Goal: Task Accomplishment & Management: Complete application form

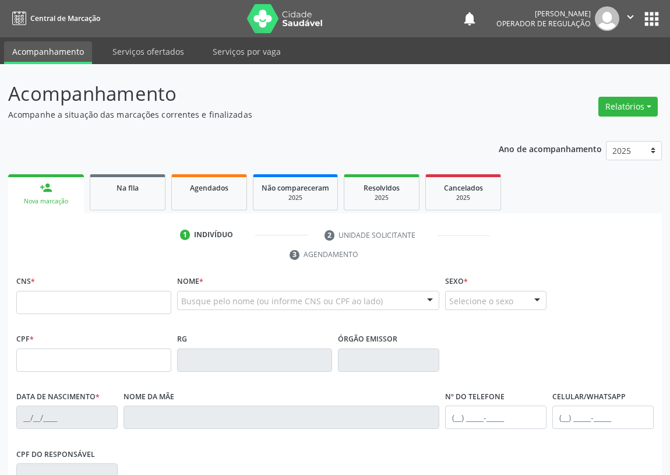
click at [72, 309] on input "text" at bounding box center [93, 302] width 155 height 23
type input "708 1025 7693 7038"
type input "089.424.054-44"
type input "07/06/1990"
type input "Maria da Silva Serafim"
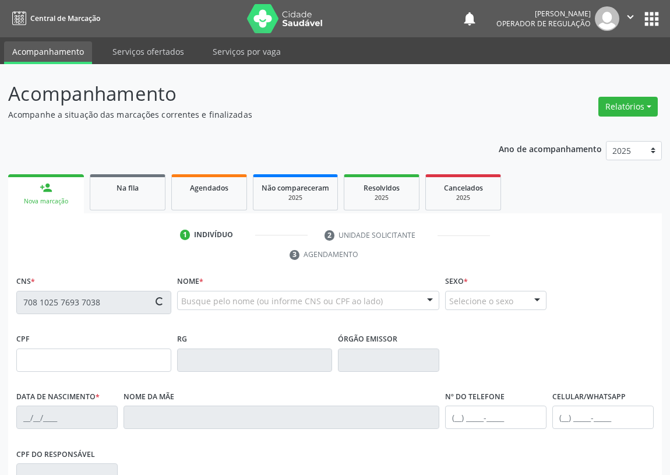
type input "(83) 99155-2584"
type input "20"
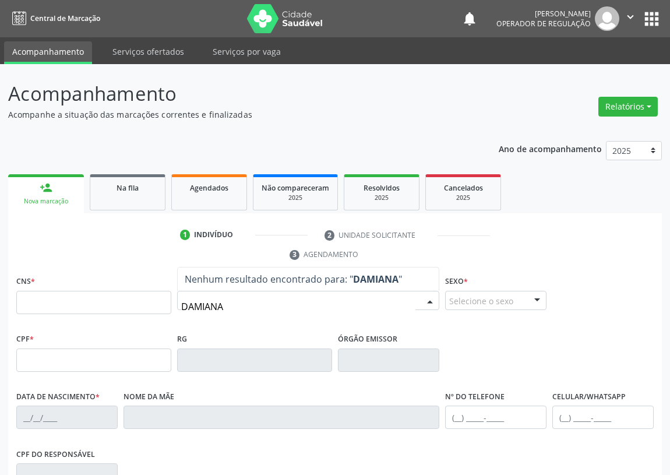
type input "DAMIANA"
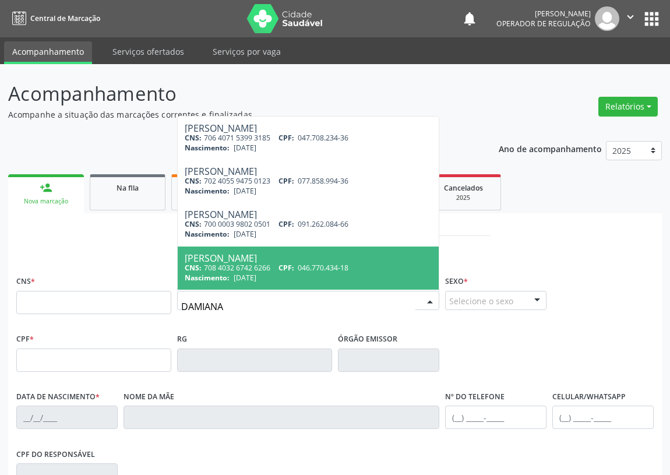
click at [128, 143] on div "Ano de acompanhamento 2025 2024 2023 2022 2021 person_add Nova marcação Na fila…" at bounding box center [335, 388] width 654 height 510
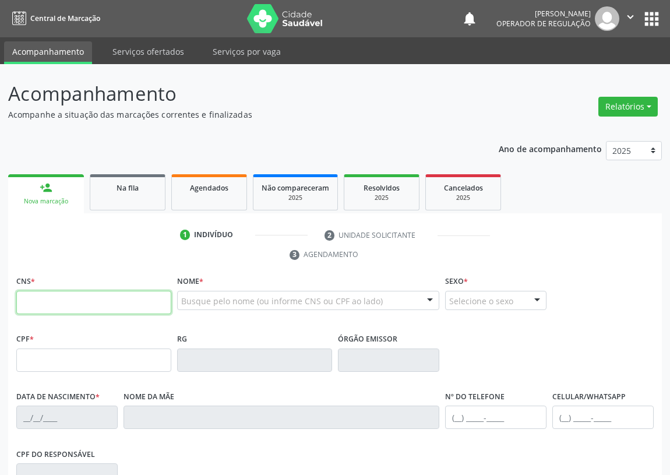
click at [32, 295] on input "text" at bounding box center [93, 302] width 155 height 23
type input "709 8080 5869 9390"
type input "093.947.444-10"
type input "16/09/1986"
type input "Maria Leite de Sousa"
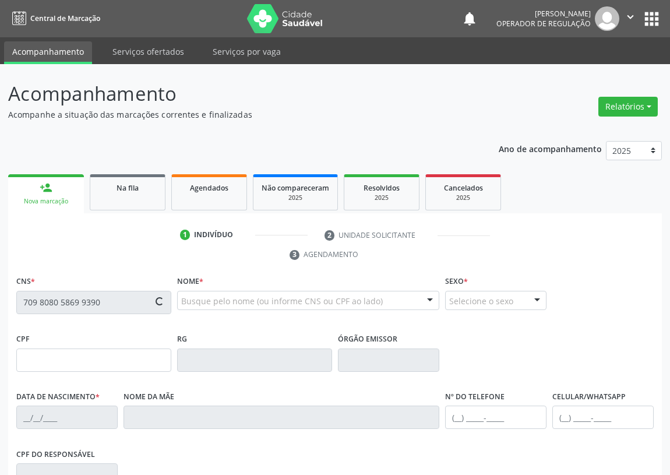
type input "(83) 99391-7419"
type input "309"
click at [23, 301] on input "text" at bounding box center [93, 302] width 155 height 23
type input "708 7061 8038 3190"
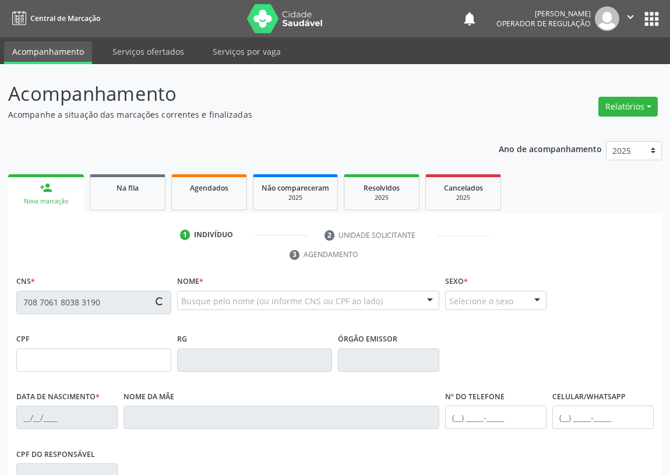
type input "25/07/1947"
type input "Josefa Vidal Barbosa"
type input "(83) 99329-5035"
type input "1"
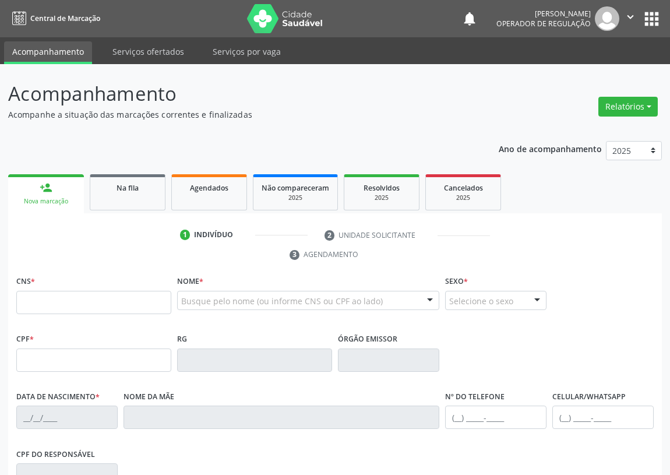
click at [29, 297] on input "text" at bounding box center [93, 302] width 155 height 23
type input "898 0051 2133 5581"
type input "26/04/2016"
type input "Welhia Alves Nóbrega Barros"
type input "(83) 99193-4593"
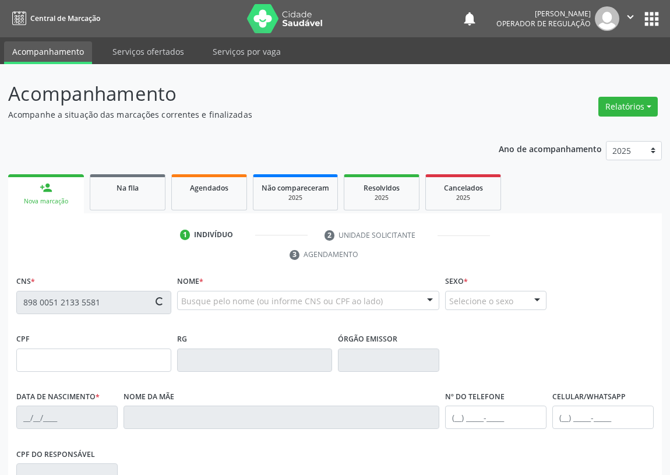
type input "056.011.564-41"
type input "59"
click at [29, 297] on input "text" at bounding box center [93, 302] width 155 height 23
type input "702 6082 7117 6949"
type input "155.754.954-00"
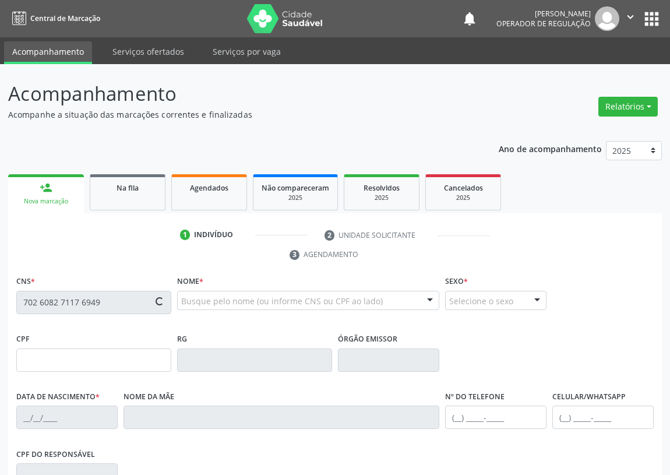
type input "[DATE]"
type input "[PERSON_NAME]"
type input "[PHONE_NUMBER]"
type input "048.407.134-30"
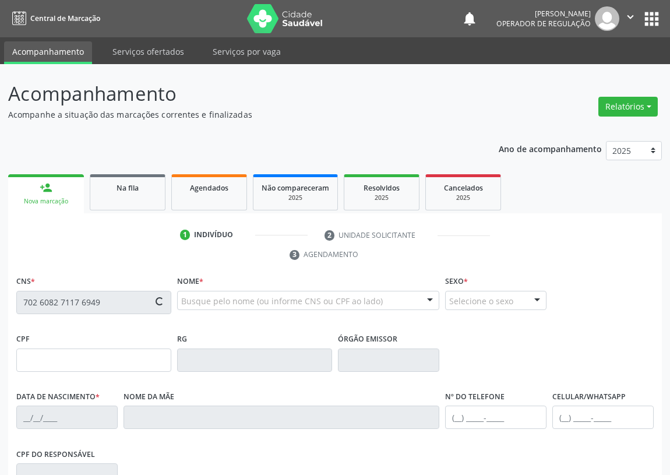
type input "34"
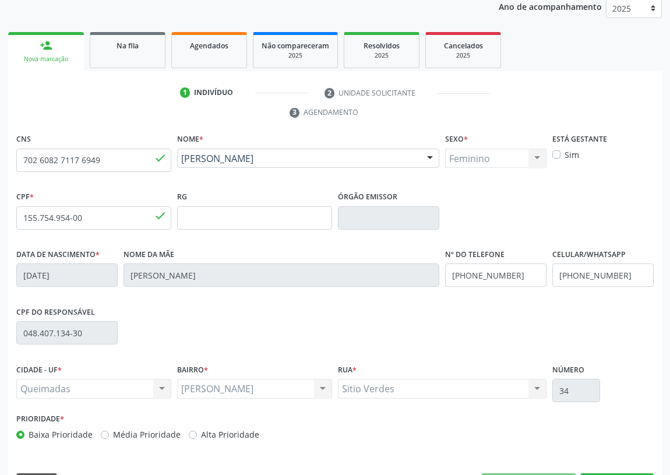
scroll to position [175, 0]
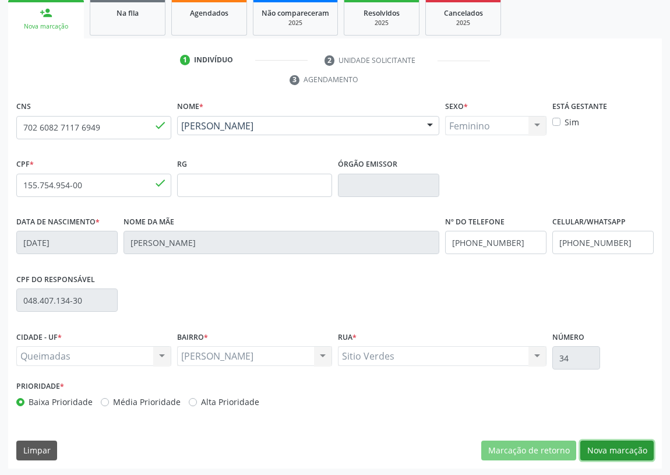
drag, startPoint x: 623, startPoint y: 449, endPoint x: 333, endPoint y: 392, distance: 296.4
click at [609, 446] on button "Nova marcação" at bounding box center [616, 451] width 73 height 20
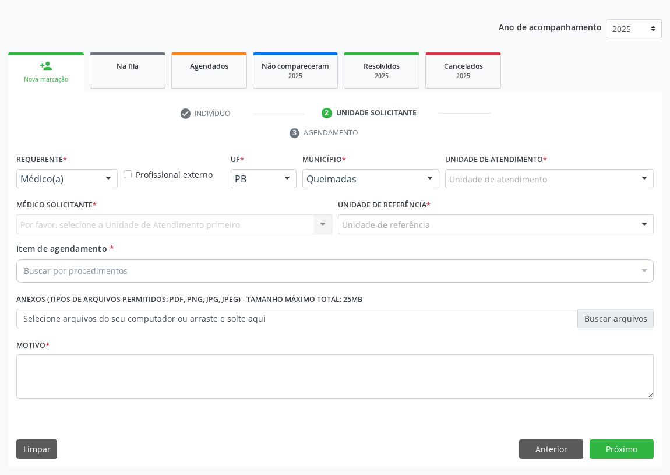
scroll to position [121, 0]
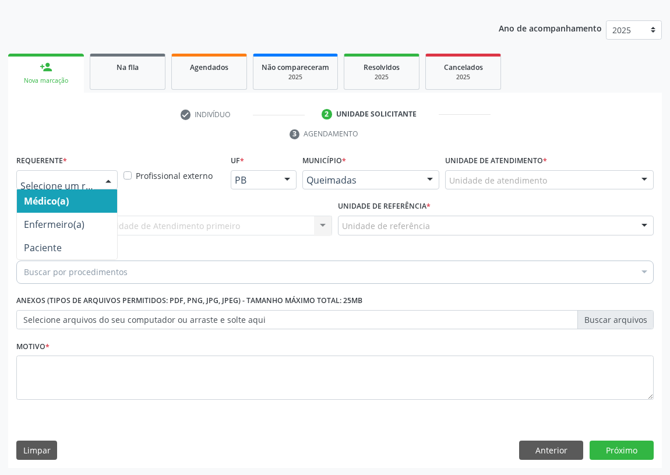
drag, startPoint x: 109, startPoint y: 179, endPoint x: 94, endPoint y: 272, distance: 93.9
click at [101, 188] on div "Médico(a) Enfermeiro(a) Paciente Nenhum resultado encontrado para: " " Não há n…" at bounding box center [66, 180] width 101 height 20
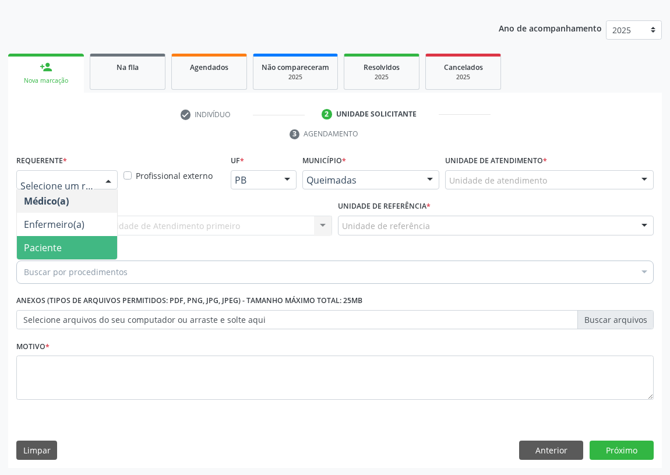
drag, startPoint x: 104, startPoint y: 249, endPoint x: 205, endPoint y: 224, distance: 104.4
click at [104, 247] on span "Paciente" at bounding box center [67, 247] width 100 height 23
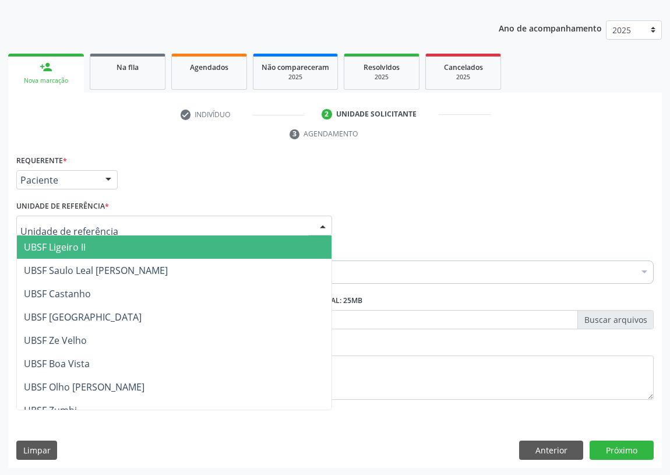
drag, startPoint x: 285, startPoint y: 223, endPoint x: 58, endPoint y: 306, distance: 241.3
click at [279, 224] on div at bounding box center [174, 226] width 316 height 20
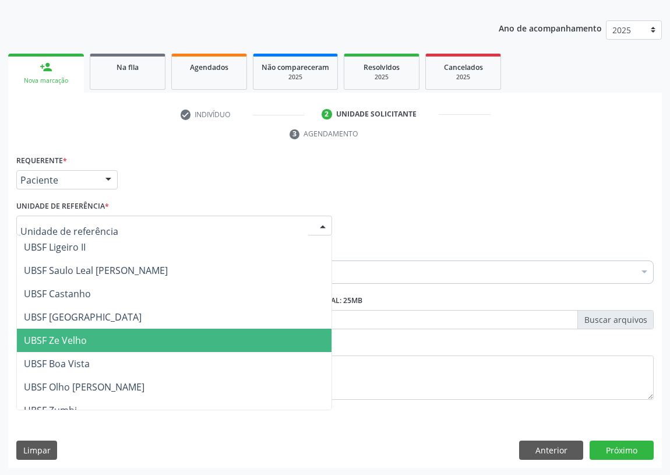
drag, startPoint x: 69, startPoint y: 340, endPoint x: 38, endPoint y: 327, distance: 34.2
click at [69, 339] on span "UBSF Ze Velho" at bounding box center [55, 340] width 63 height 13
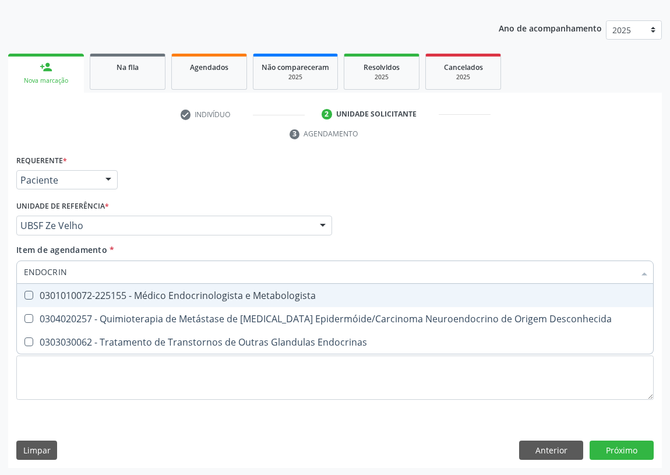
type input "ENDOCRINO"
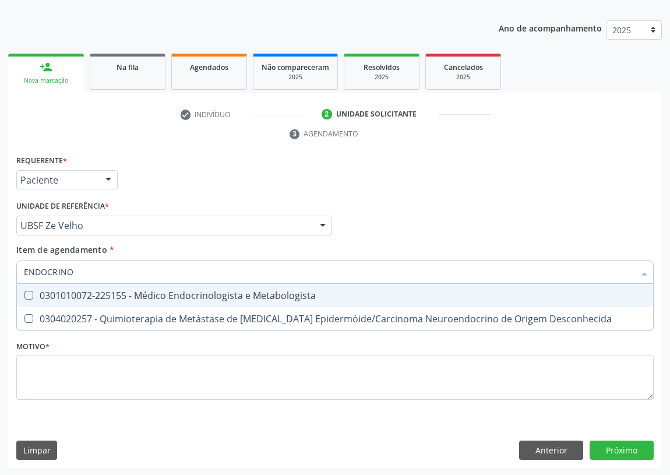
drag, startPoint x: 26, startPoint y: 290, endPoint x: 34, endPoint y: 424, distance: 134.3
click at [26, 292] on Metabologista at bounding box center [28, 295] width 9 height 9
click at [24, 292] on Metabologista "checkbox" at bounding box center [21, 295] width 8 height 8
checkbox Metabologista "true"
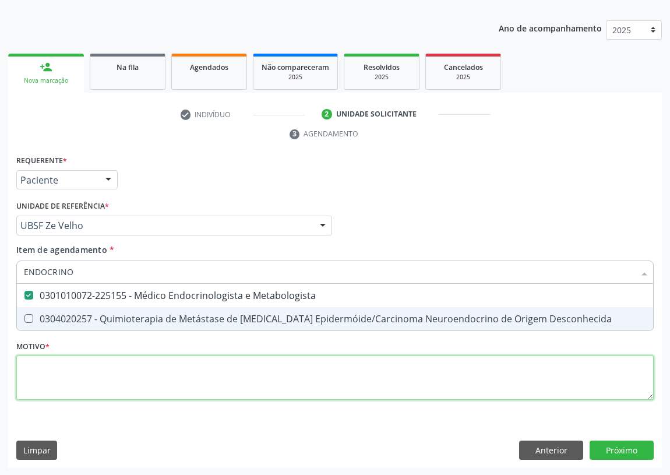
drag, startPoint x: 40, startPoint y: 383, endPoint x: 68, endPoint y: 355, distance: 39.6
click at [53, 365] on div "Requerente * Paciente Médico(a) Enfermeiro(a) Paciente Nenhum resultado encontr…" at bounding box center [334, 284] width 637 height 264
checkbox Desconhecida "true"
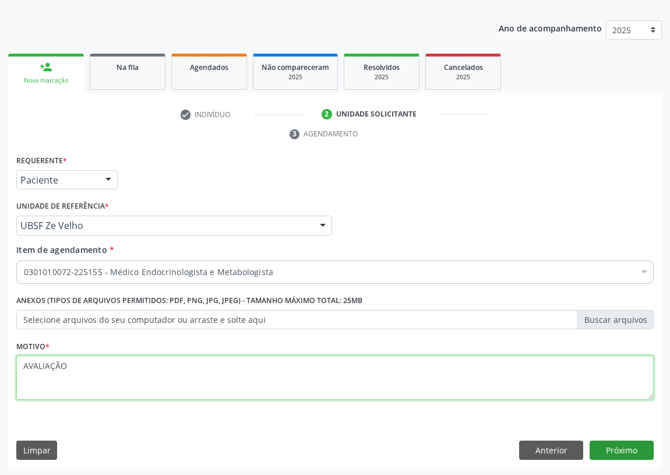
type textarea "AVALIAÇÃO"
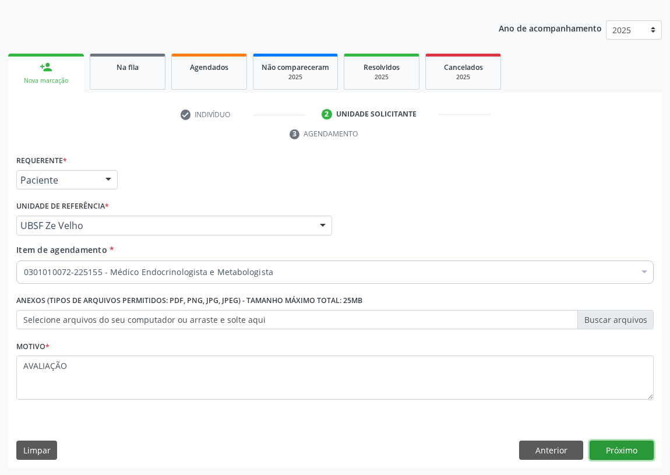
drag, startPoint x: 625, startPoint y: 448, endPoint x: 614, endPoint y: 448, distance: 11.7
click at [614, 448] on button "Próximo" at bounding box center [622, 451] width 64 height 20
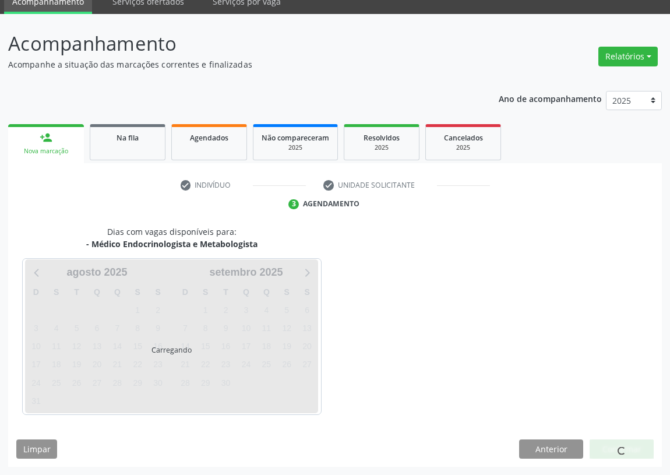
scroll to position [49, 0]
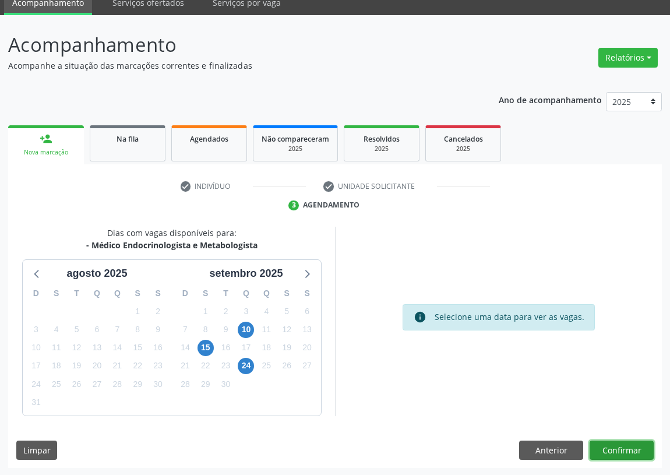
click at [617, 448] on button "Confirmar" at bounding box center [622, 451] width 64 height 20
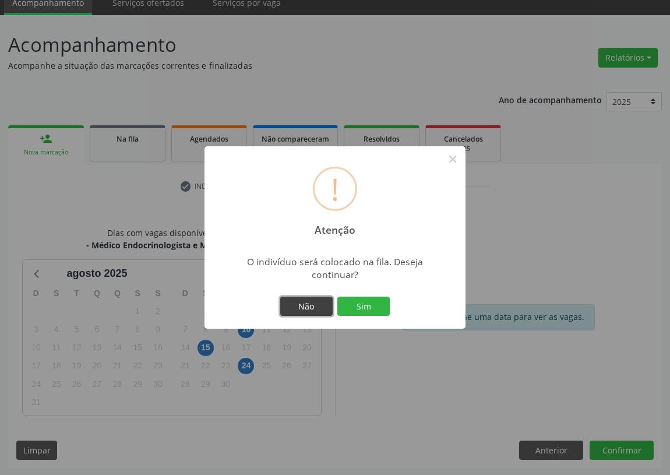
click at [317, 303] on button "Não" at bounding box center [306, 307] width 52 height 20
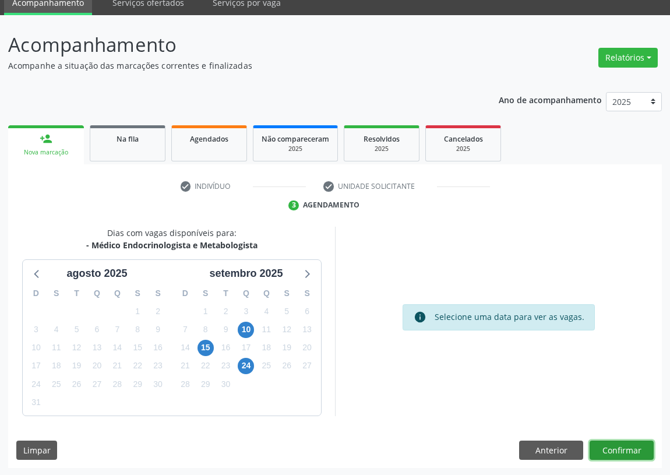
click at [609, 441] on button "Confirmar" at bounding box center [622, 451] width 64 height 20
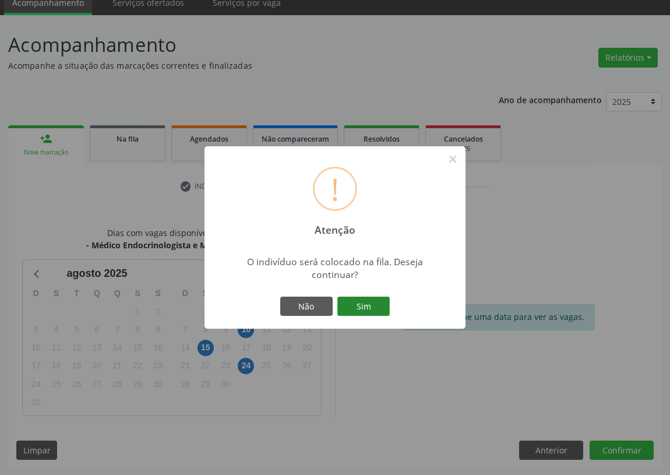
drag, startPoint x: 360, startPoint y: 302, endPoint x: 133, endPoint y: 332, distance: 228.5
click at [357, 302] on button "Sim" at bounding box center [363, 307] width 52 height 20
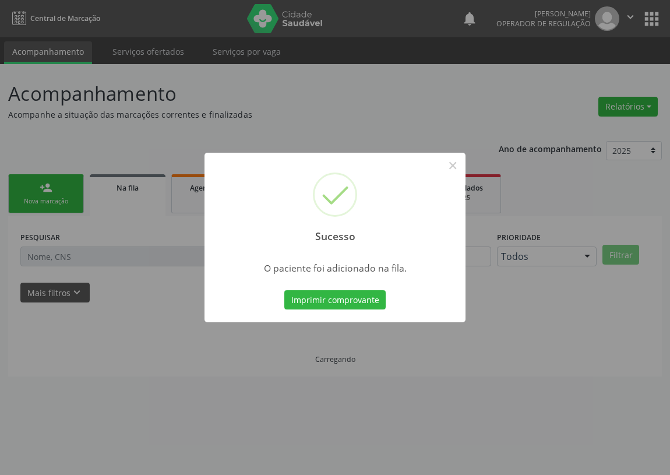
scroll to position [0, 0]
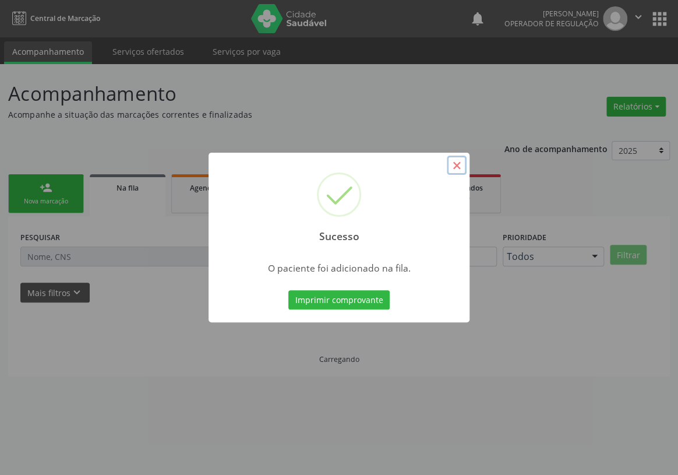
click at [455, 165] on button "×" at bounding box center [457, 166] width 20 height 20
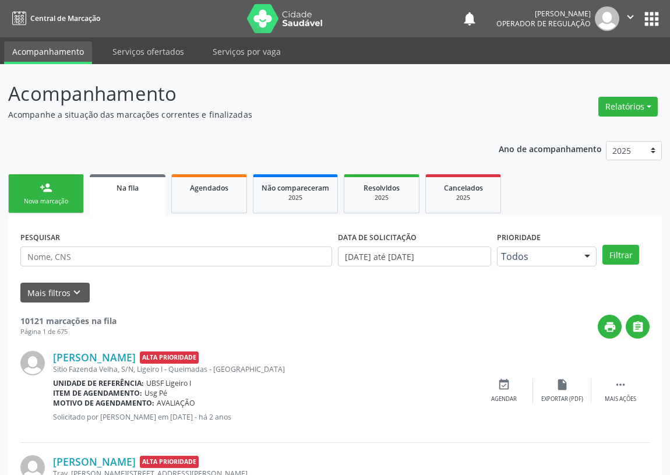
click at [50, 198] on div "Nova marcação" at bounding box center [46, 201] width 58 height 9
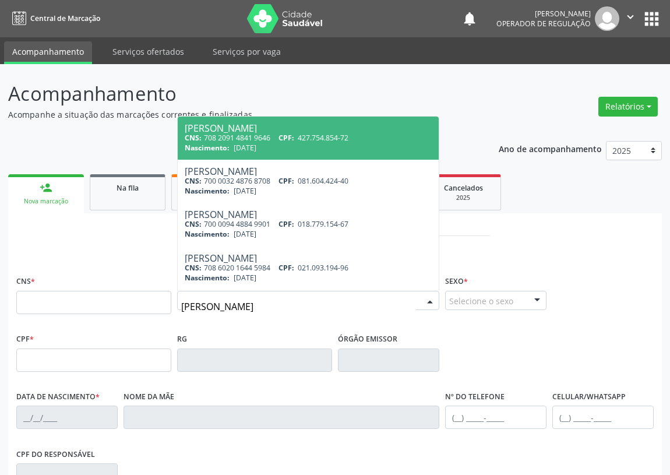
type input "[PERSON_NAME]"
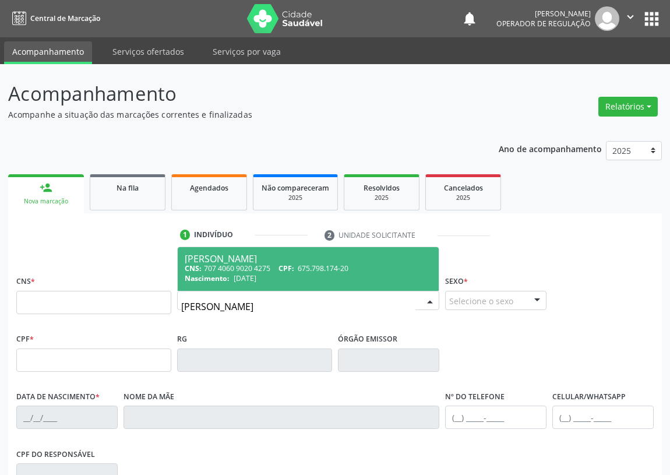
click at [216, 262] on div "[PERSON_NAME]" at bounding box center [308, 258] width 247 height 9
type input "707 4060 9020 4275"
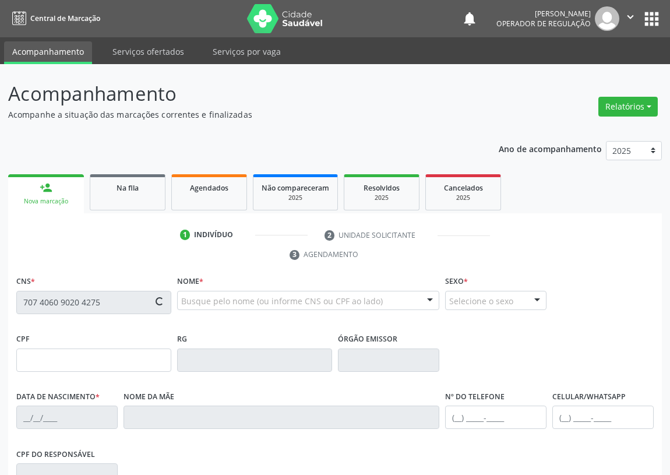
type input "675.798.174-20"
type input "[DATE]"
type input "[PERSON_NAME]"
type input "[PHONE_NUMBER]"
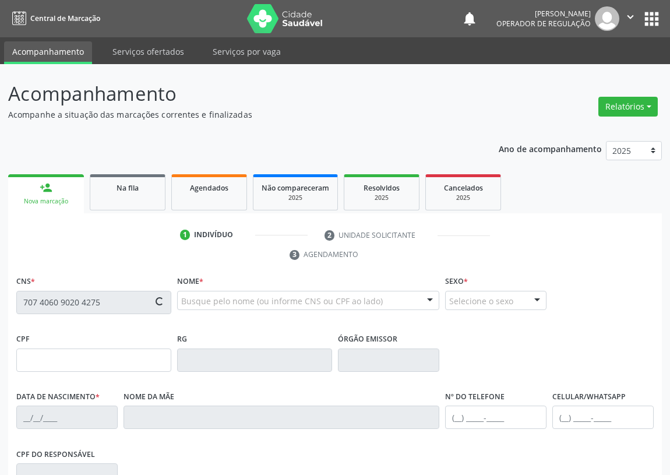
type input "7"
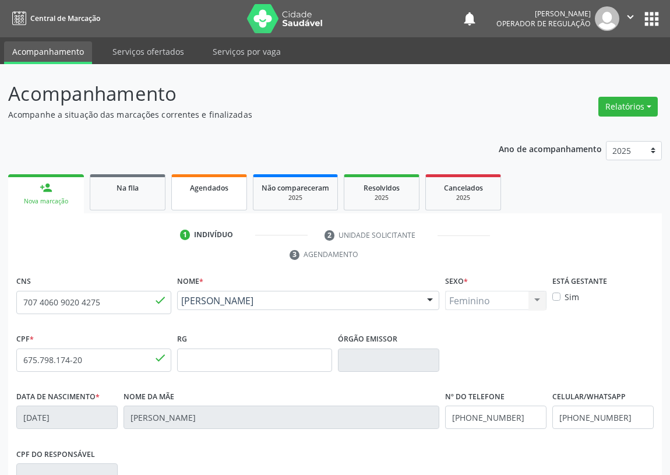
click at [199, 187] on span "Agendados" at bounding box center [209, 188] width 38 height 10
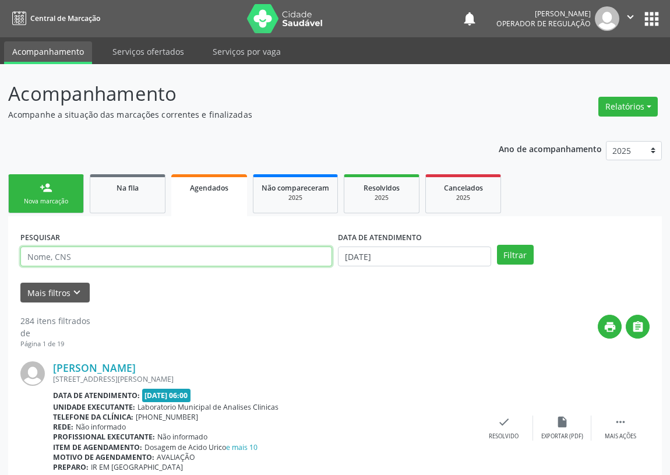
click at [92, 256] on input "text" at bounding box center [176, 256] width 312 height 20
type input "[PERSON_NAME]"
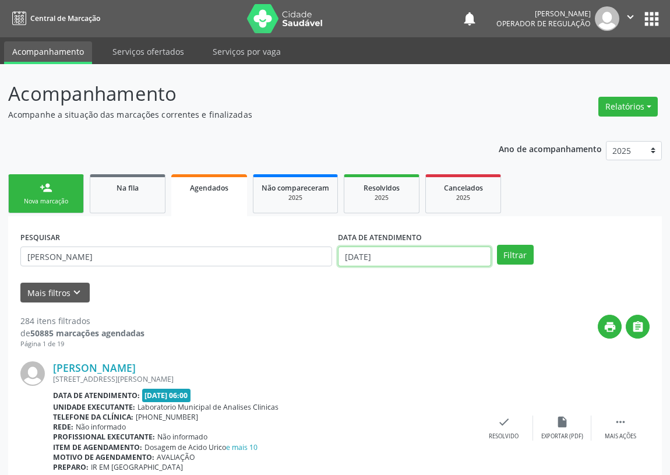
click at [393, 256] on input "[DATE]" at bounding box center [414, 256] width 153 height 20
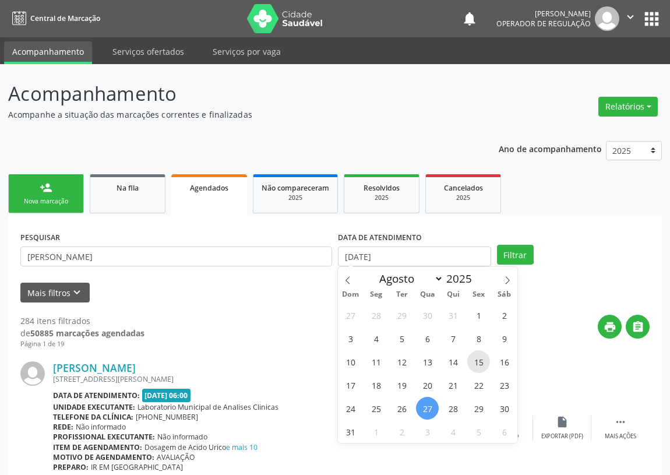
click at [479, 363] on span "15" at bounding box center [478, 361] width 23 height 23
type input "[DATE]"
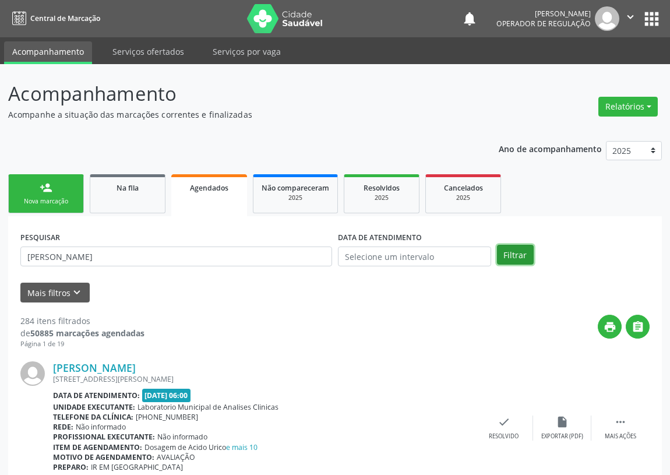
drag, startPoint x: 516, startPoint y: 251, endPoint x: 421, endPoint y: 301, distance: 107.9
click at [514, 251] on button "Filtrar" at bounding box center [515, 255] width 37 height 20
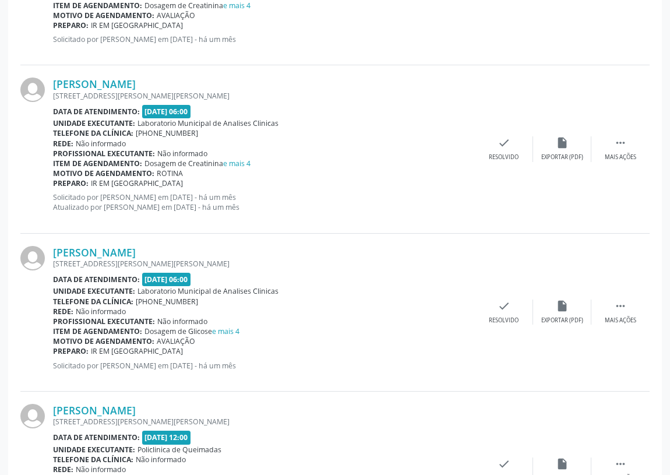
scroll to position [850, 0]
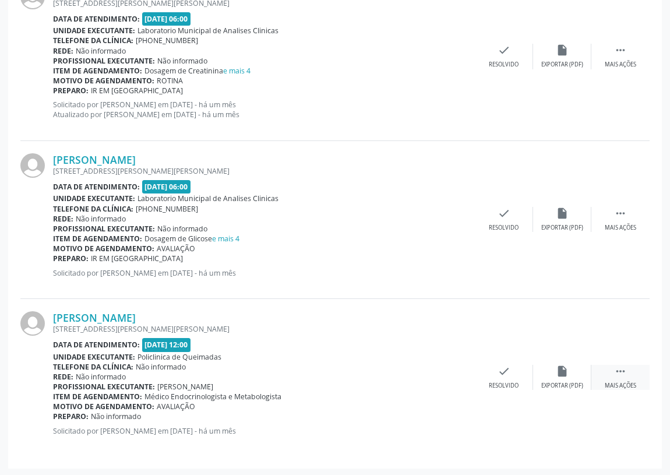
click at [621, 369] on icon "" at bounding box center [620, 371] width 13 height 13
click at [562, 376] on icon "edit" at bounding box center [562, 371] width 13 height 13
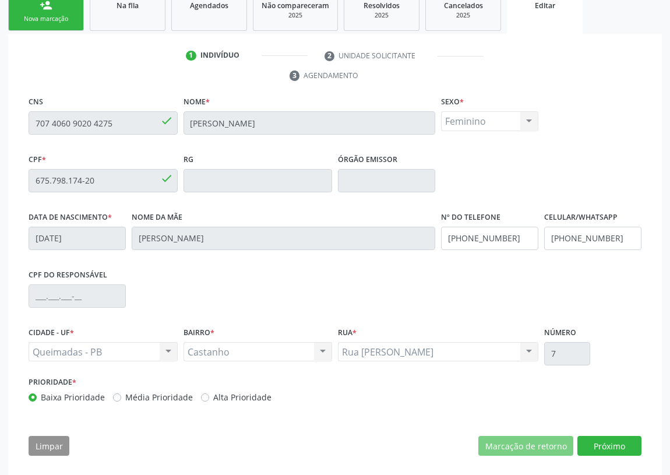
scroll to position [191, 0]
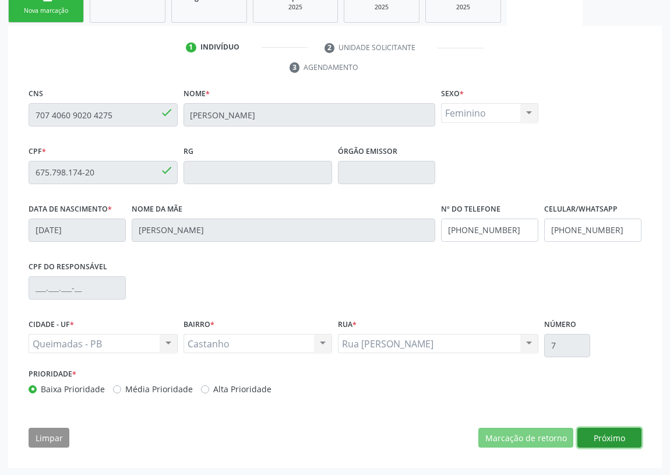
drag, startPoint x: 614, startPoint y: 434, endPoint x: 372, endPoint y: 354, distance: 253.9
click at [613, 434] on button "Próximo" at bounding box center [609, 438] width 64 height 20
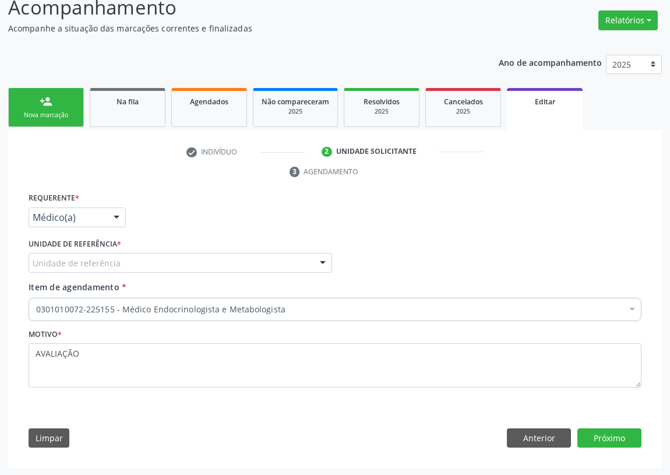
drag, startPoint x: 321, startPoint y: 259, endPoint x: 240, endPoint y: 297, distance: 89.2
click at [320, 259] on div at bounding box center [322, 263] width 17 height 20
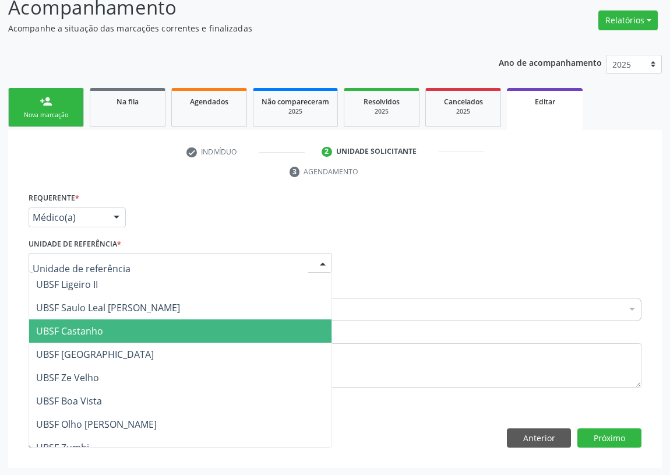
click at [98, 322] on span "UBSF Castanho" at bounding box center [180, 330] width 302 height 23
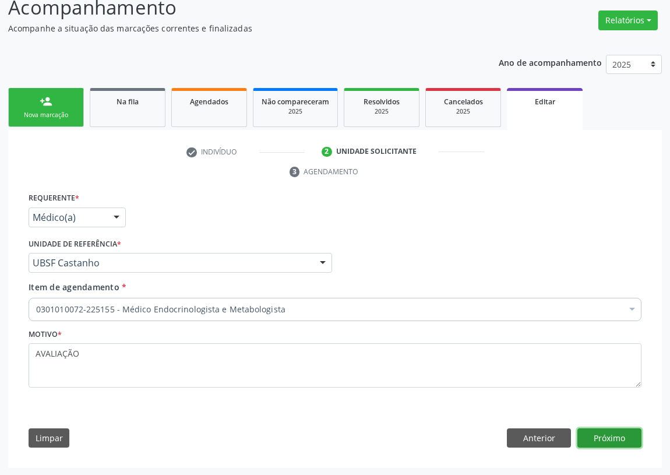
click at [624, 434] on button "Próximo" at bounding box center [609, 438] width 64 height 20
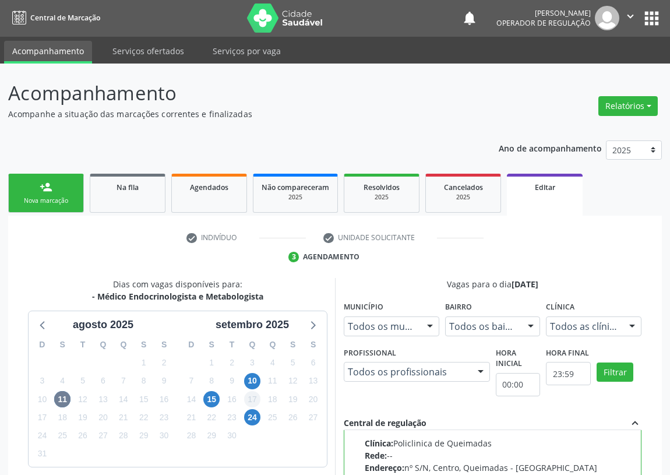
scroll to position [0, 0]
drag, startPoint x: 208, startPoint y: 399, endPoint x: 323, endPoint y: 385, distance: 116.2
click at [208, 398] on span "15" at bounding box center [211, 400] width 16 height 16
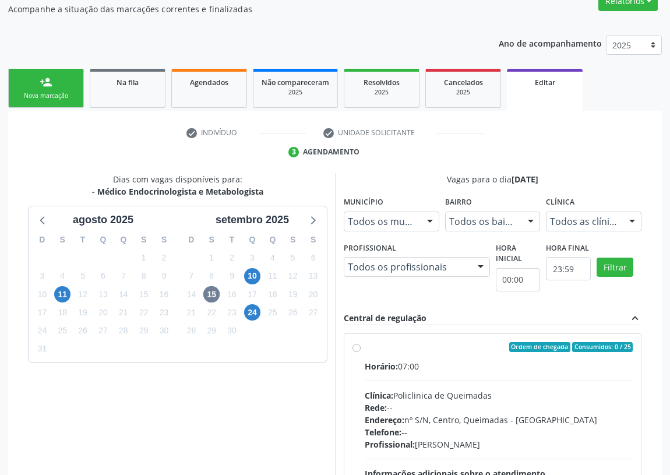
click at [365, 348] on label "Ordem de chegada Consumidos: 0 / 25 Horário: 07:00 Clínica: Policlinica de Quei…" at bounding box center [499, 431] width 268 height 179
click at [355, 348] on input "Ordem de chegada Consumidos: 0 / 25 Horário: 07:00 Clínica: Policlinica de Quei…" at bounding box center [357, 347] width 8 height 10
radio input "true"
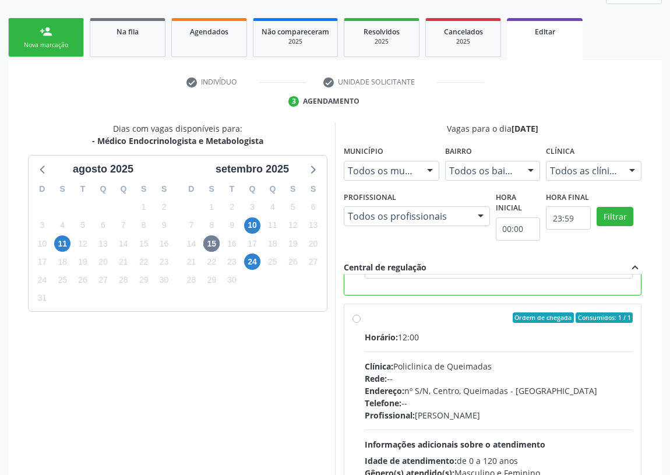
scroll to position [260, 0]
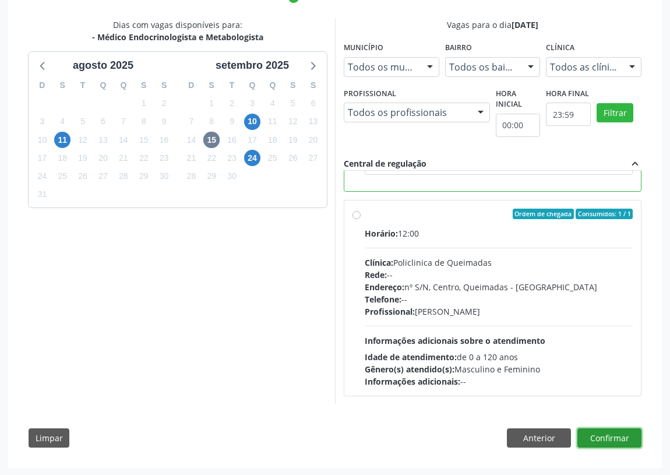
click at [615, 433] on button "Confirmar" at bounding box center [609, 438] width 64 height 20
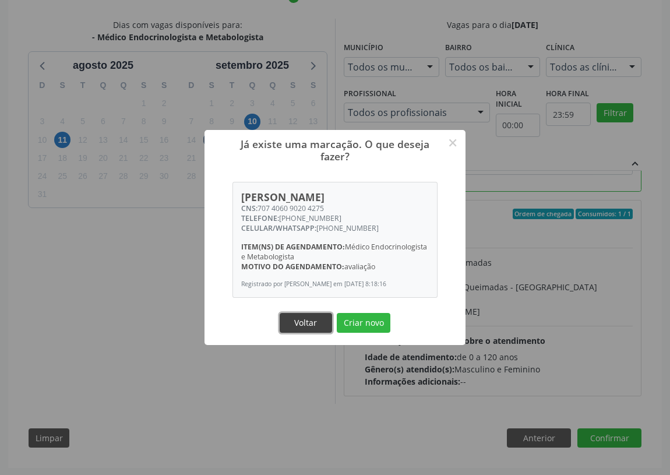
click at [302, 331] on button "Voltar" at bounding box center [306, 323] width 52 height 20
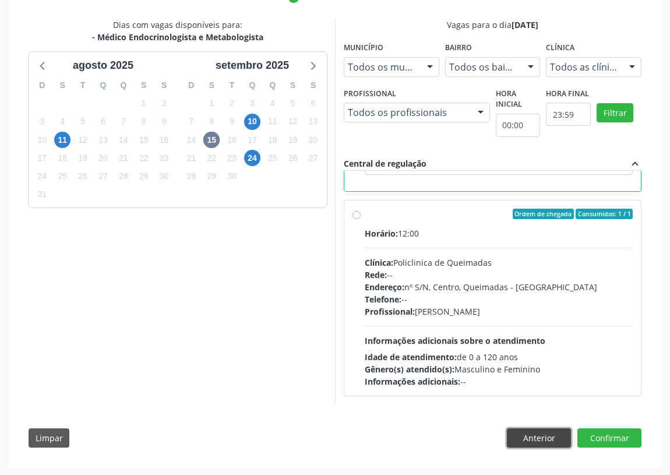
drag, startPoint x: 547, startPoint y: 438, endPoint x: 520, endPoint y: 431, distance: 27.7
click at [547, 438] on button "Anterior" at bounding box center [539, 438] width 64 height 20
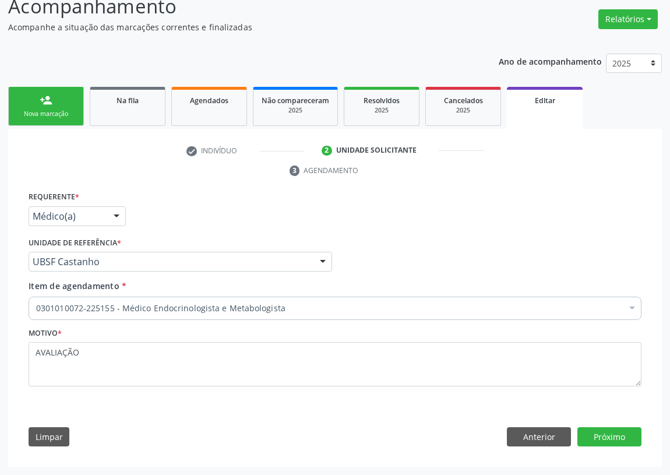
scroll to position [86, 0]
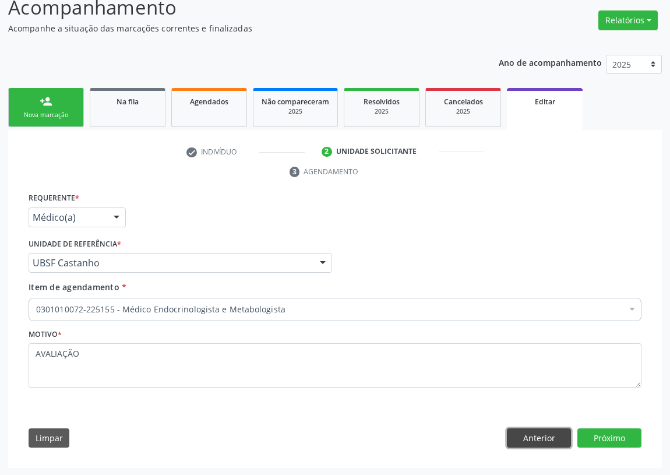
drag, startPoint x: 549, startPoint y: 436, endPoint x: 282, endPoint y: 416, distance: 268.2
click at [540, 434] on button "Anterior" at bounding box center [539, 438] width 64 height 20
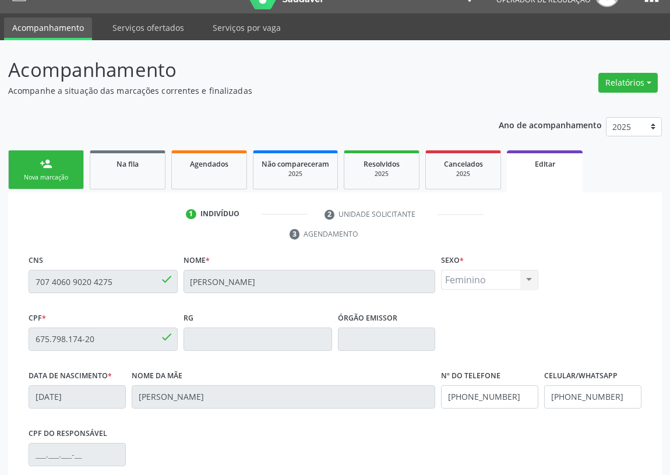
scroll to position [0, 0]
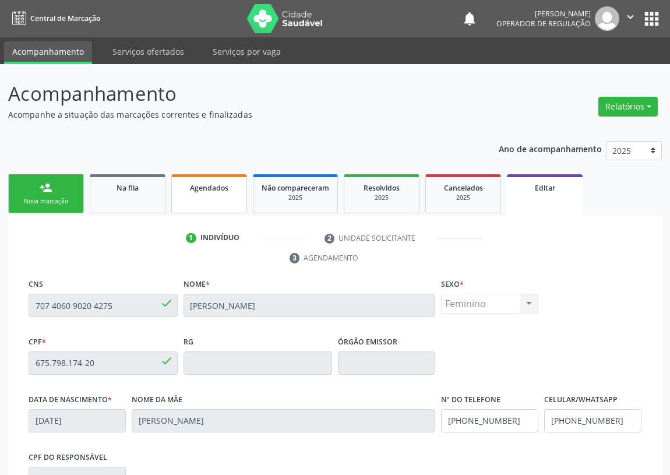
click at [203, 189] on span "Agendados" at bounding box center [209, 188] width 38 height 10
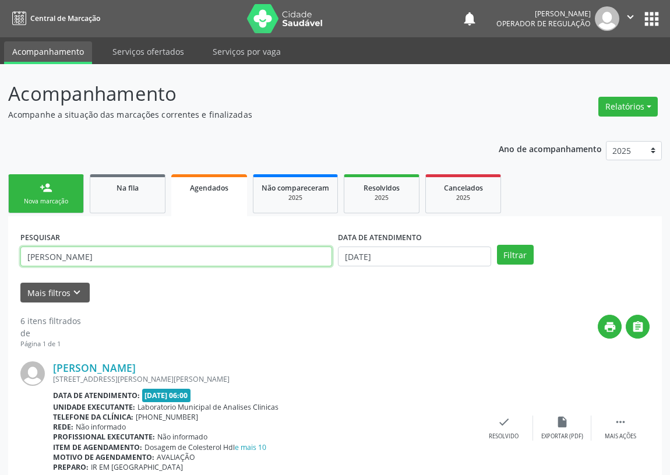
drag, startPoint x: 192, startPoint y: 252, endPoint x: 131, endPoint y: 266, distance: 63.3
click at [131, 266] on div "PESQUISAR [PERSON_NAME]" at bounding box center [176, 250] width 318 height 45
type input "M"
type input "[PERSON_NAME]"
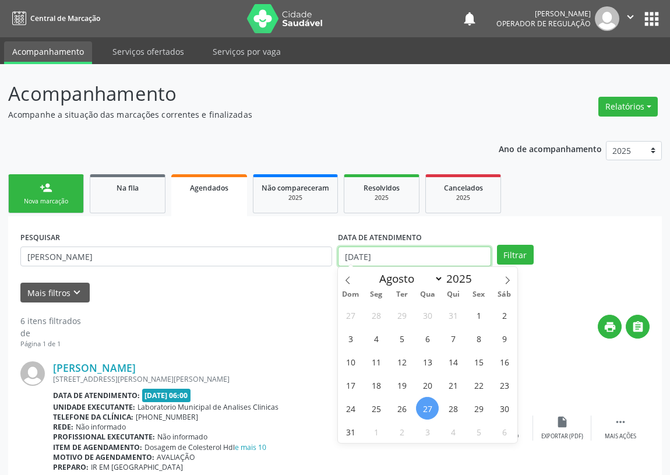
drag, startPoint x: 406, startPoint y: 261, endPoint x: 397, endPoint y: 262, distance: 9.3
click at [404, 260] on input "[DATE]" at bounding box center [414, 256] width 153 height 20
drag, startPoint x: 478, startPoint y: 361, endPoint x: 487, endPoint y: 286, distance: 76.3
click at [478, 357] on span "15" at bounding box center [478, 361] width 23 height 23
type input "[DATE]"
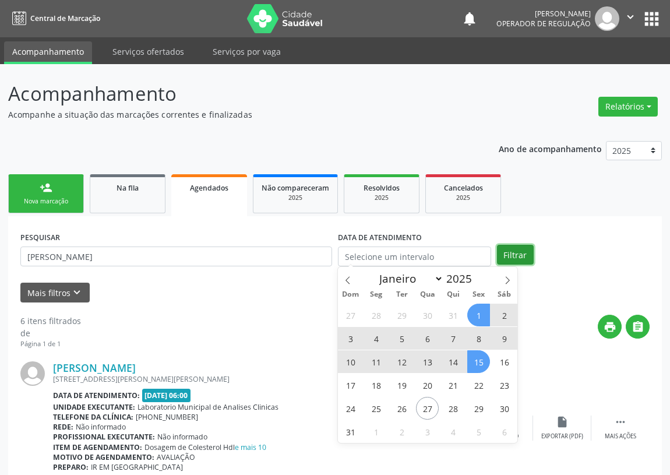
drag, startPoint x: 512, startPoint y: 251, endPoint x: 496, endPoint y: 258, distance: 16.7
click at [508, 252] on button "Filtrar" at bounding box center [515, 255] width 37 height 20
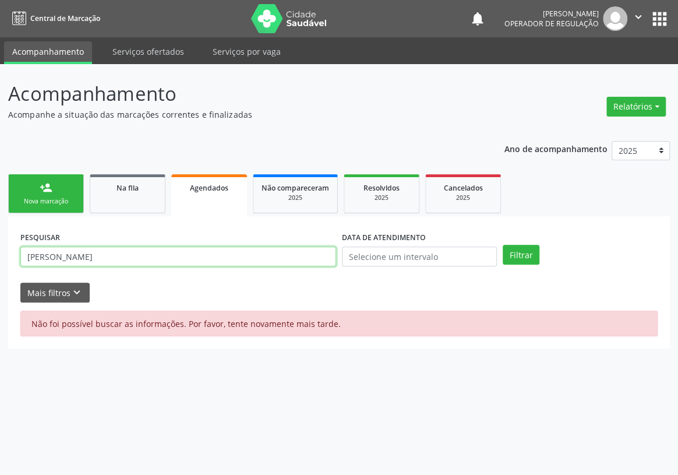
drag, startPoint x: 169, startPoint y: 258, endPoint x: 16, endPoint y: 259, distance: 153.3
click at [16, 259] on div "PESQUISAR [PERSON_NAME] DATA DE ATENDIMENTO Filtrar UNIDADE DE REFERÊNCIA Selec…" at bounding box center [339, 282] width 662 height 132
click at [54, 253] on input "text" at bounding box center [178, 256] width 316 height 20
